Goal: Transaction & Acquisition: Purchase product/service

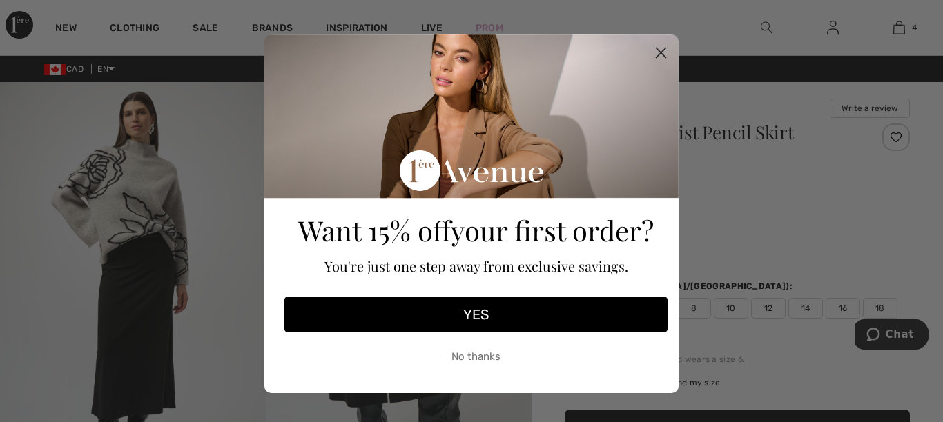
click at [464, 359] on button "No thanks" at bounding box center [475, 357] width 383 height 35
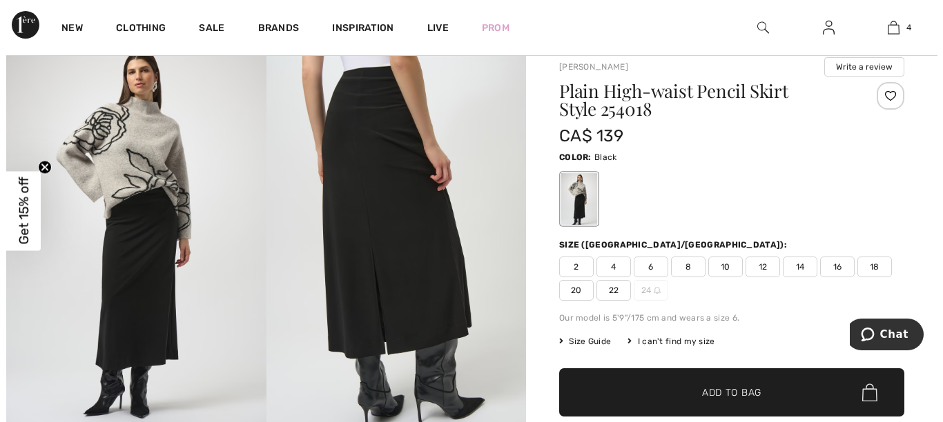
scroll to position [66, 0]
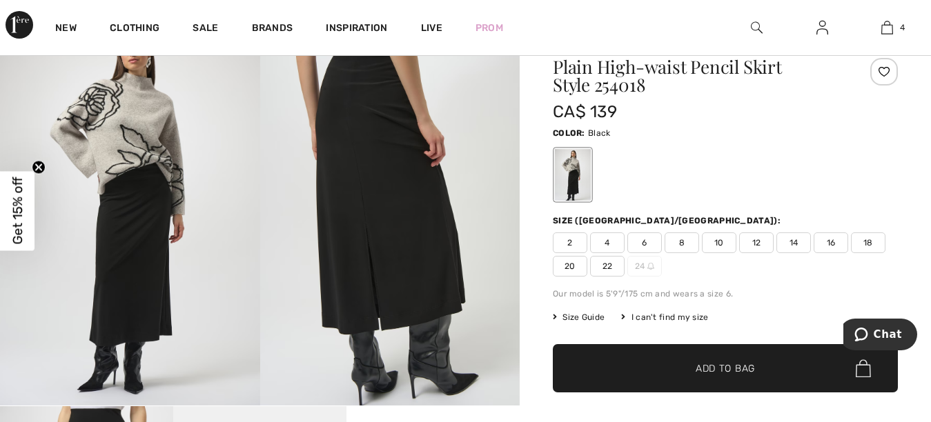
click at [108, 320] on img at bounding box center [130, 211] width 260 height 389
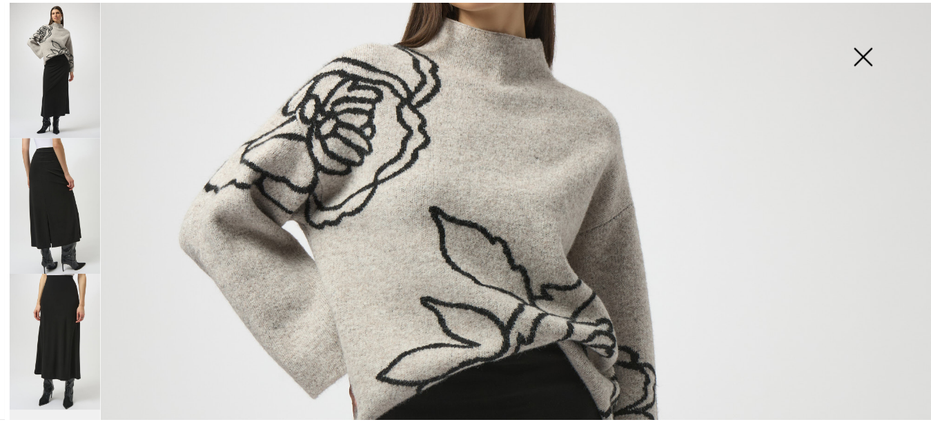
scroll to position [166, 0]
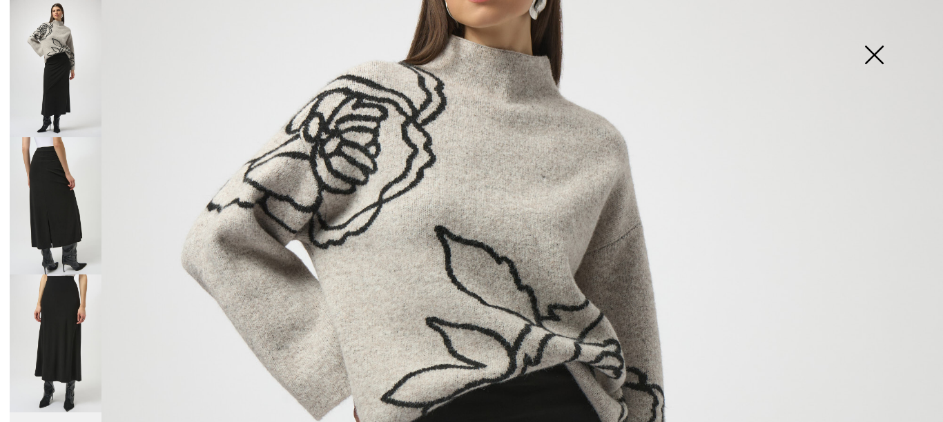
click at [871, 52] on img at bounding box center [873, 56] width 69 height 71
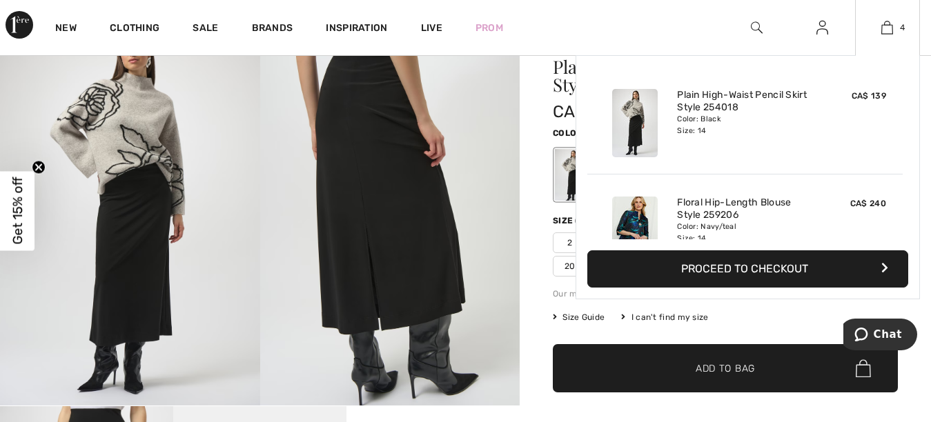
click at [633, 224] on img at bounding box center [635, 231] width 46 height 68
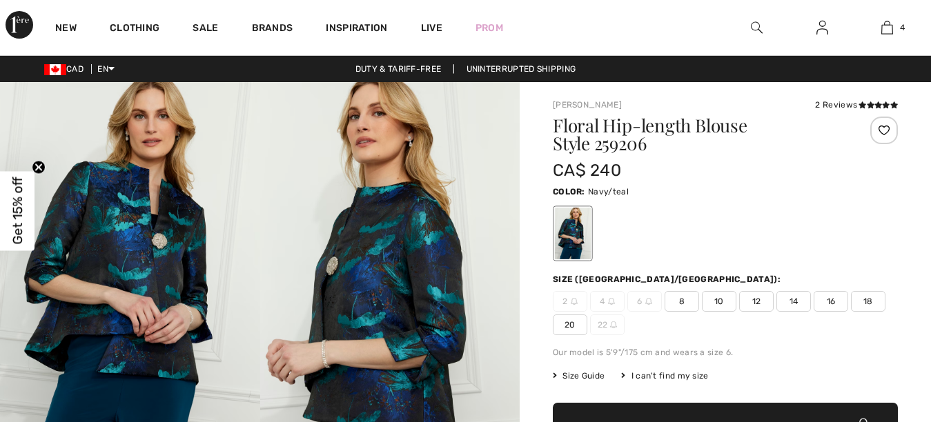
checkbox input "true"
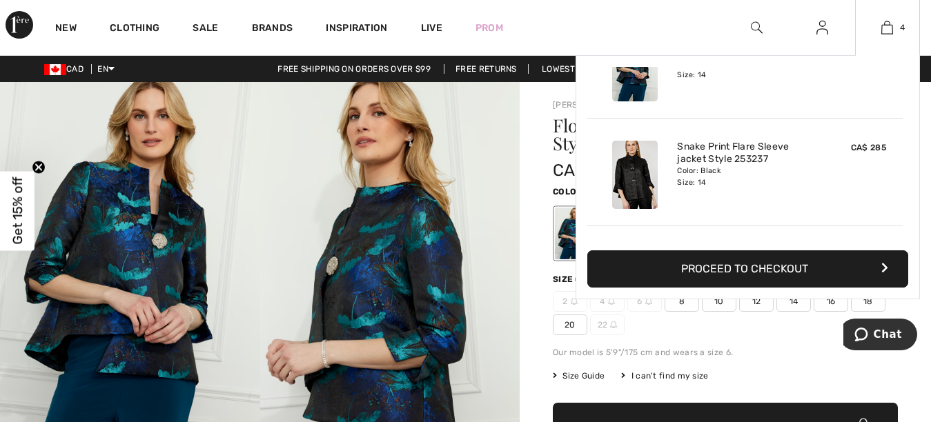
scroll to position [167, 0]
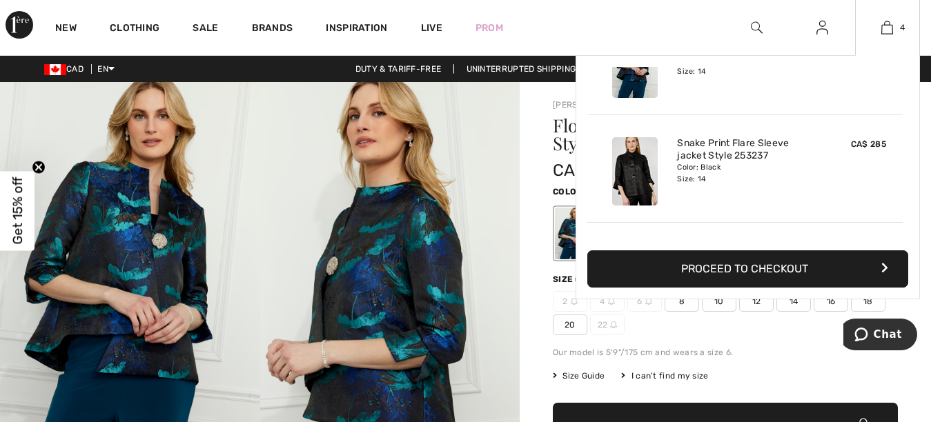
click at [638, 177] on img at bounding box center [635, 171] width 46 height 68
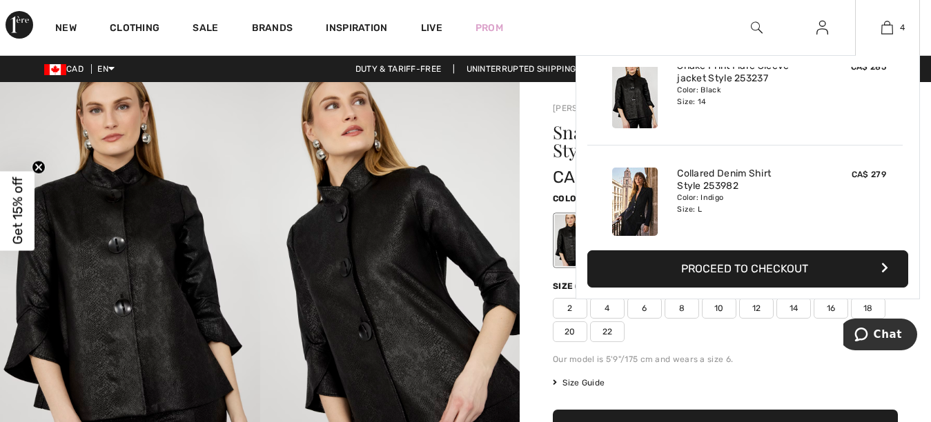
scroll to position [258, 0]
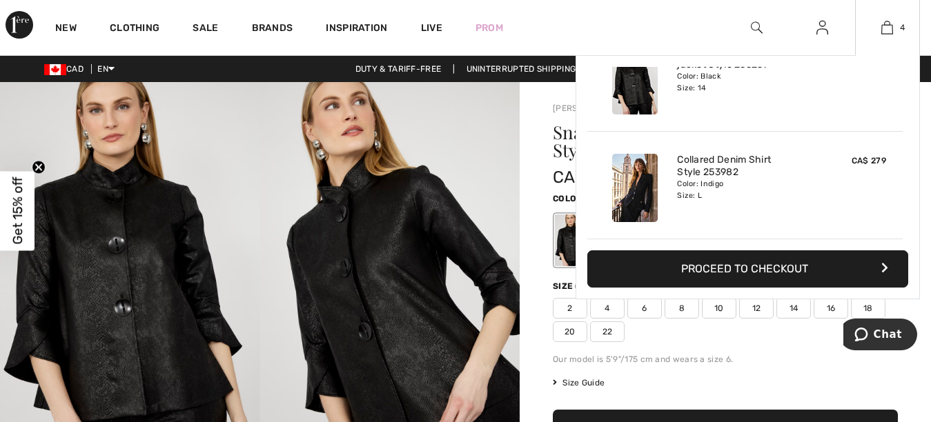
click at [633, 195] on img at bounding box center [635, 188] width 46 height 68
